Goal: Information Seeking & Learning: Learn about a topic

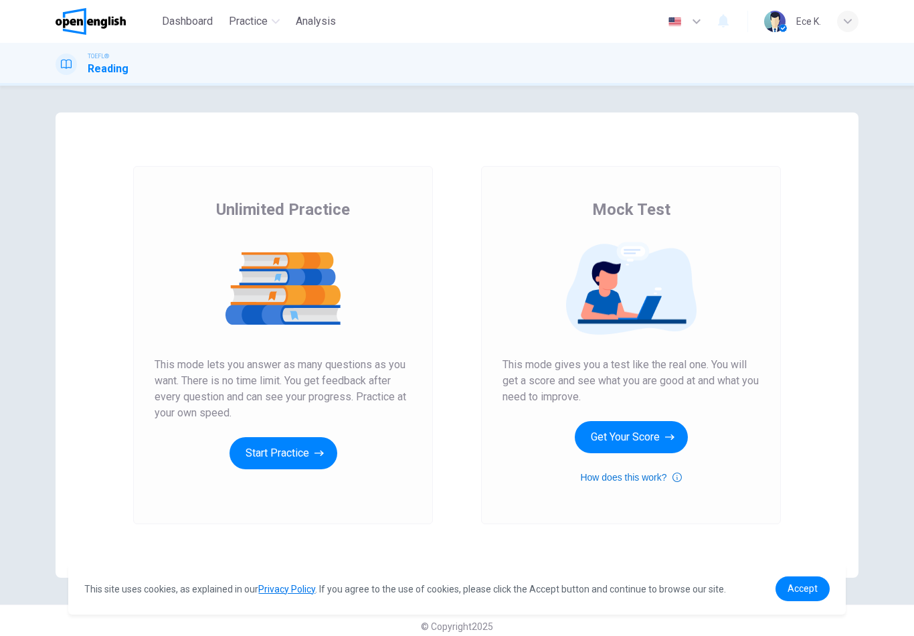
click at [624, 480] on button "How does this work?" at bounding box center [630, 477] width 101 height 16
click at [1, 635] on icon "button" at bounding box center [1, 647] width 0 height 0
click at [284, 451] on button "Start Practice" at bounding box center [283, 453] width 108 height 32
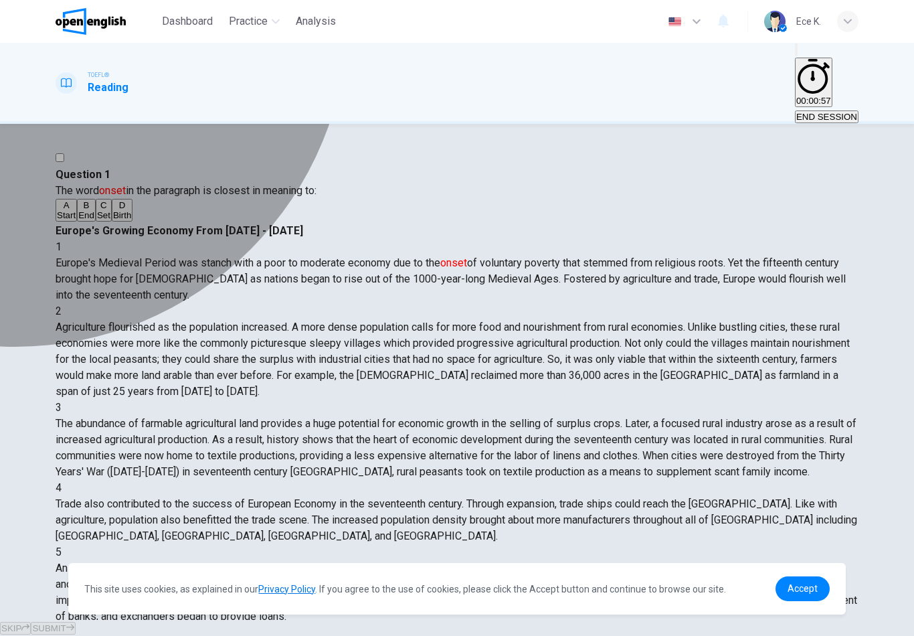
click at [76, 210] on div "A" at bounding box center [66, 205] width 19 height 10
click at [113, 210] on div "D" at bounding box center [122, 205] width 18 height 10
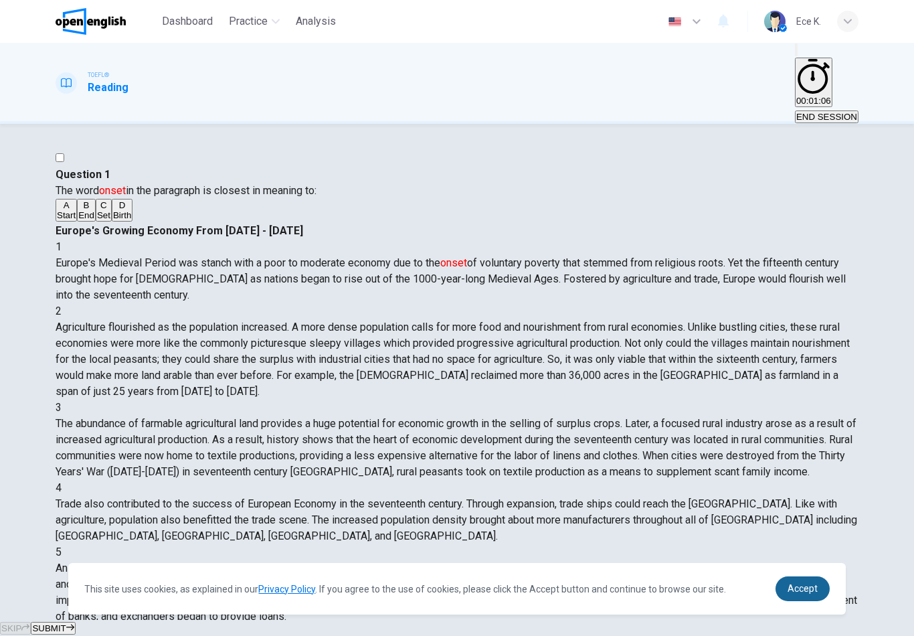
click at [806, 588] on span "Accept" at bounding box center [802, 588] width 30 height 11
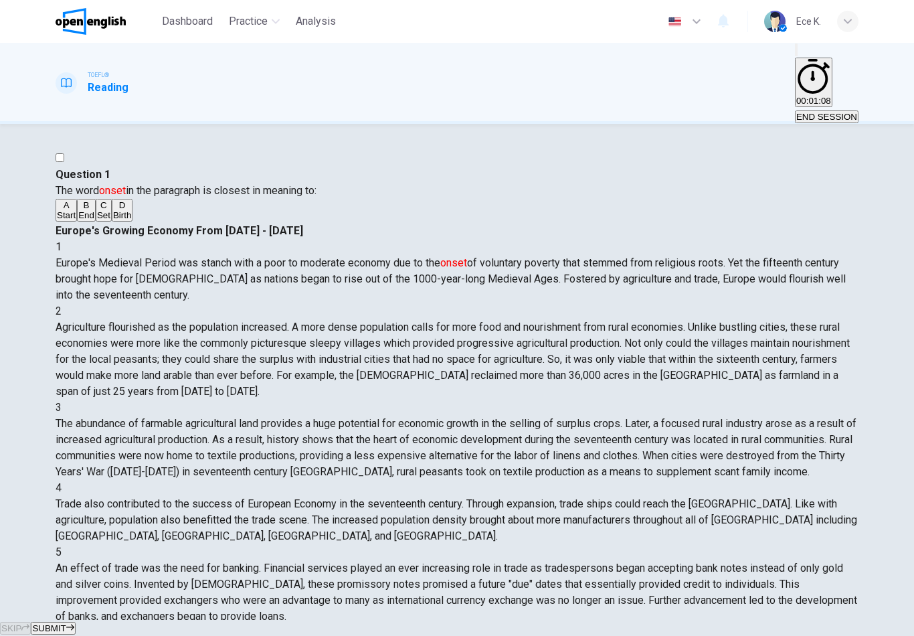
click at [66, 623] on span "SUBMIT" at bounding box center [48, 628] width 33 height 10
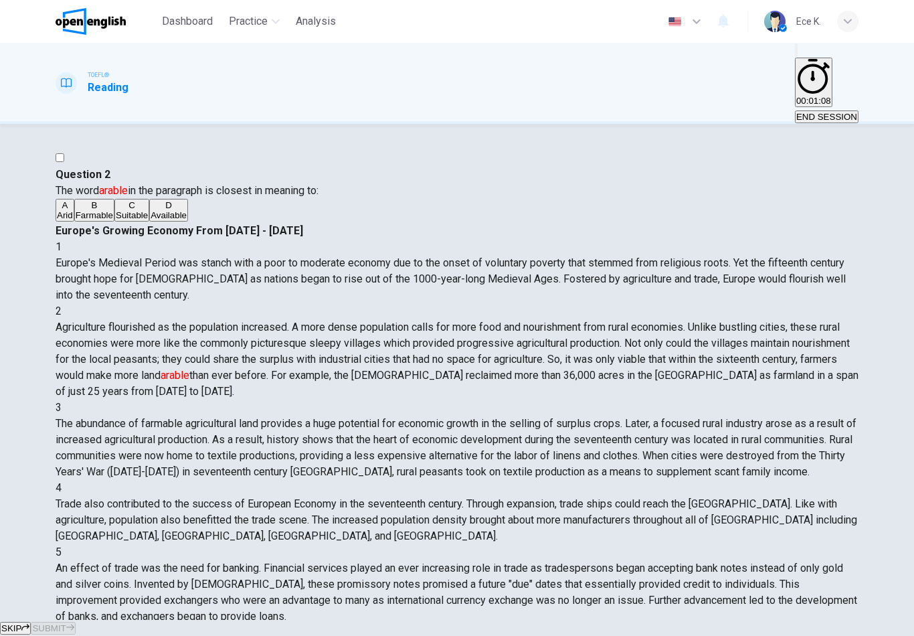
scroll to position [100, 0]
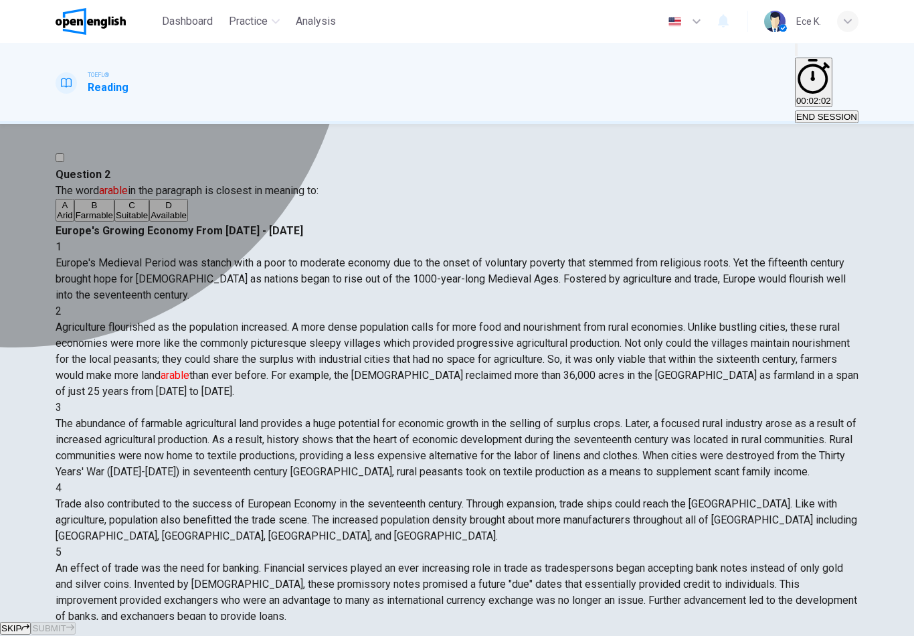
click at [99, 210] on div "B" at bounding box center [94, 205] width 37 height 10
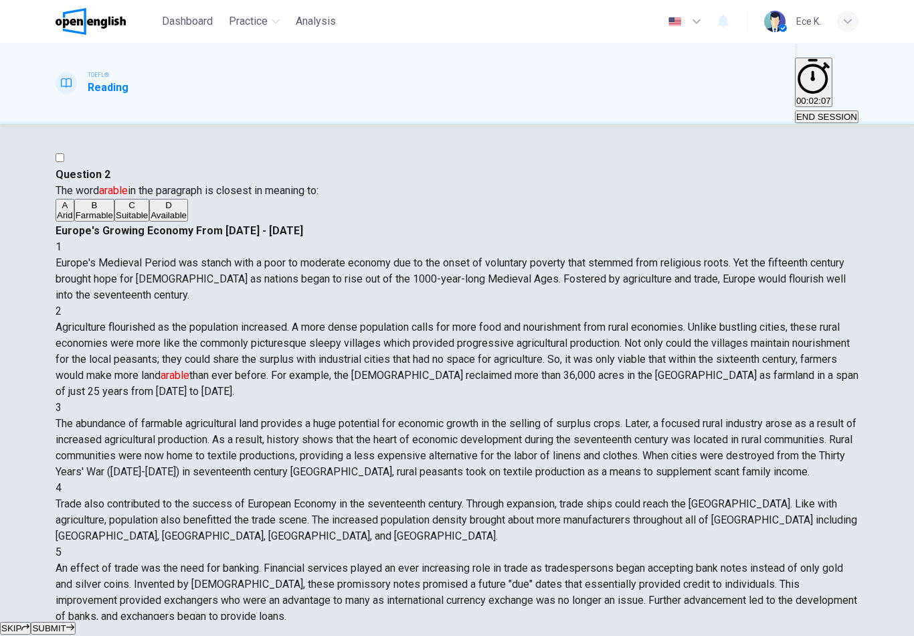
click at [66, 623] on span "SUBMIT" at bounding box center [48, 628] width 33 height 10
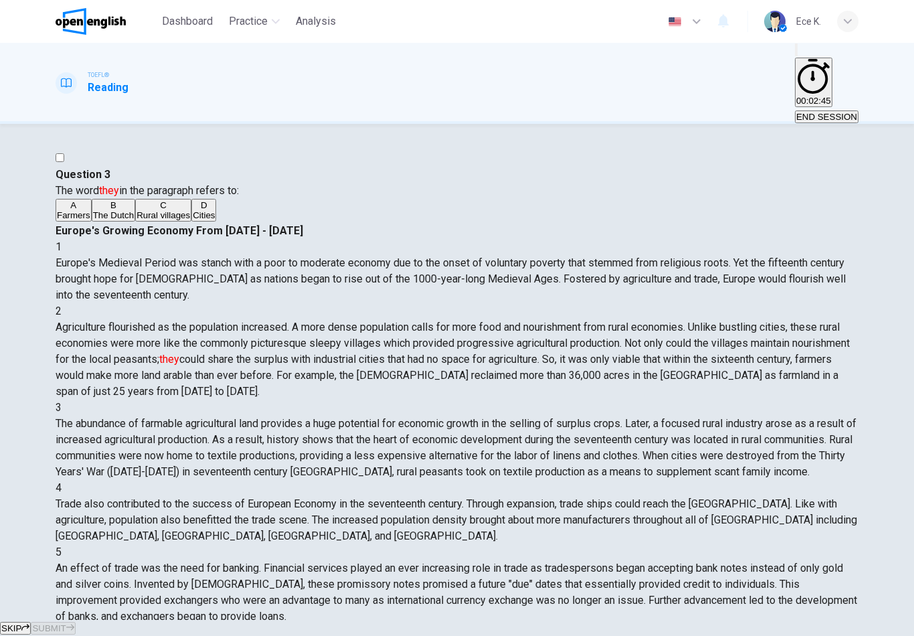
click at [90, 210] on div "A" at bounding box center [73, 205] width 33 height 10
click at [66, 623] on span "SUBMIT" at bounding box center [48, 628] width 33 height 10
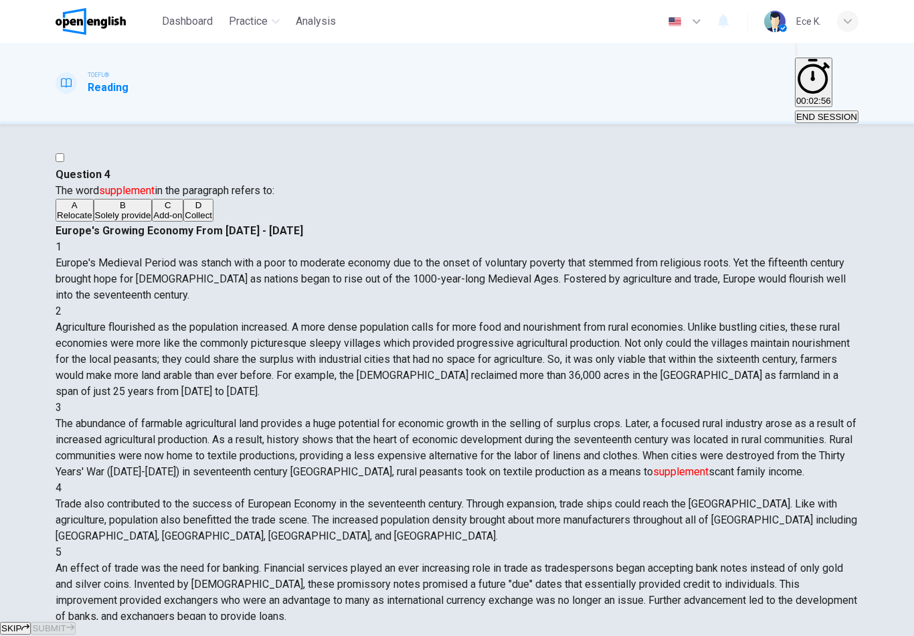
scroll to position [166, 0]
click at [104, 210] on div "B" at bounding box center [123, 205] width 56 height 10
click at [66, 623] on span "SUBMIT" at bounding box center [48, 628] width 33 height 10
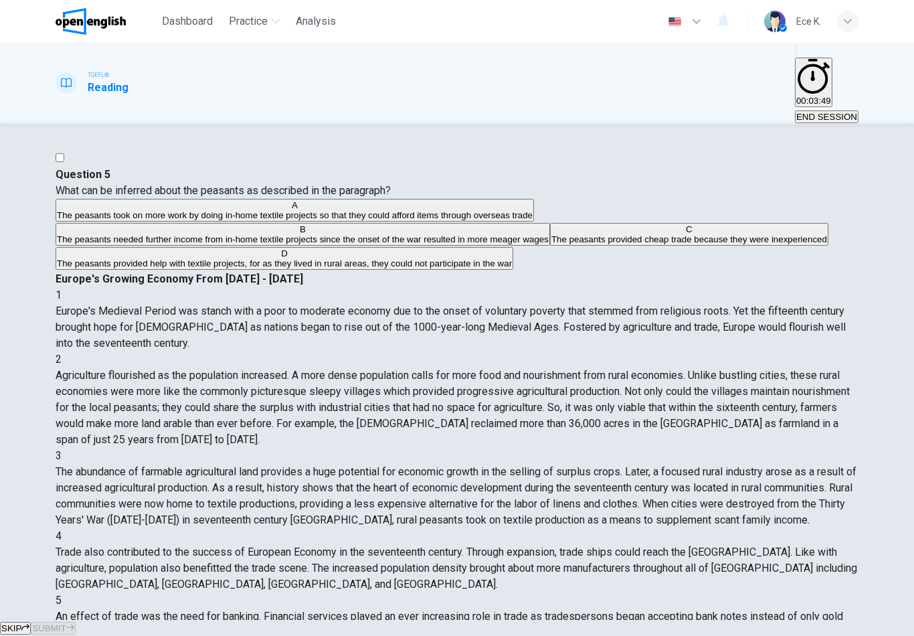
scroll to position [183, 0]
click at [834, 112] on span "END SESSION" at bounding box center [826, 117] width 61 height 10
